Goal: Information Seeking & Learning: Learn about a topic

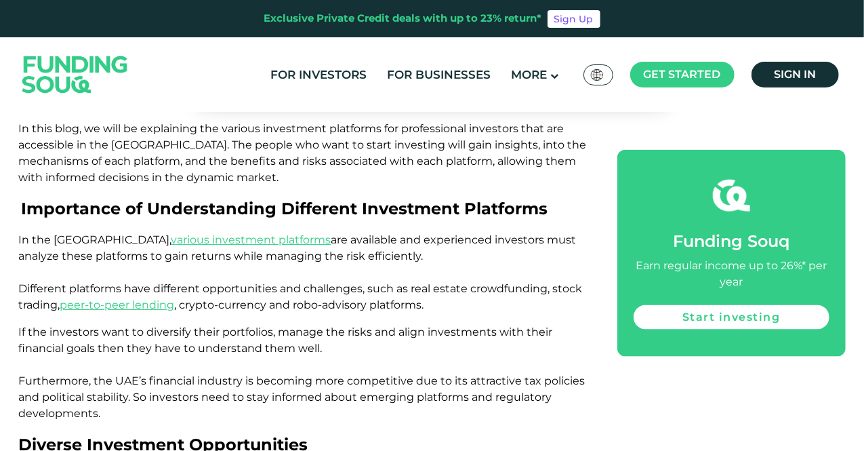
scroll to position [734, 0]
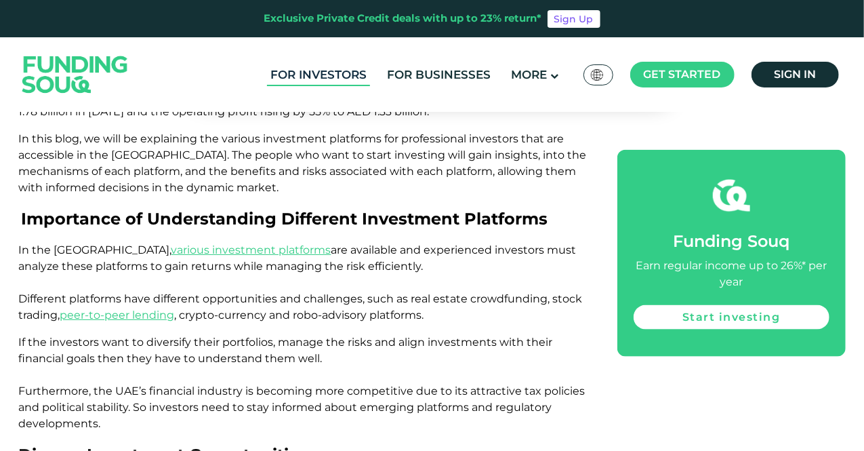
click at [329, 74] on link "For Investors" at bounding box center [318, 75] width 103 height 22
